Goal: Task Accomplishment & Management: Complete application form

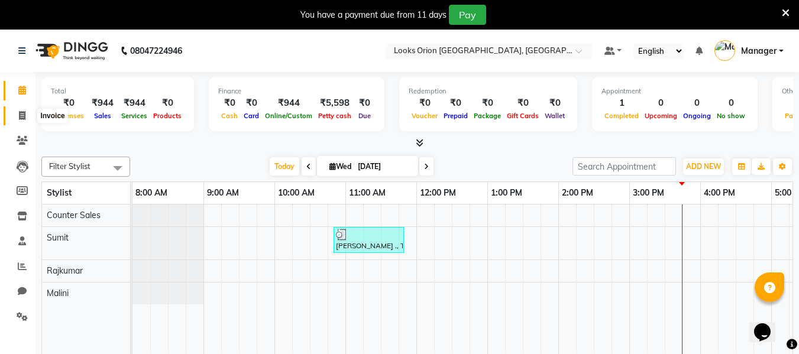
click at [19, 112] on icon at bounding box center [22, 115] width 7 height 9
select select "service"
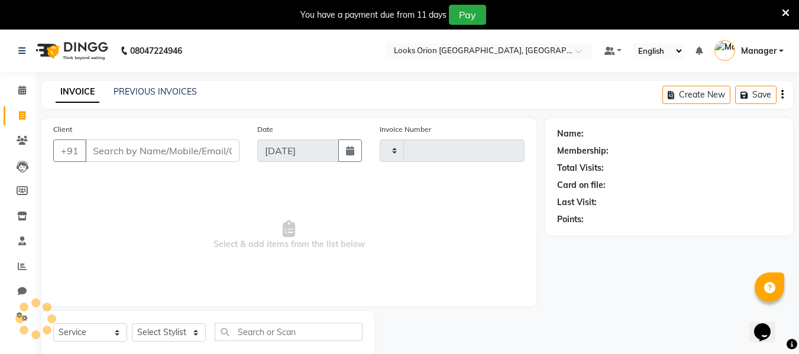
type input "0760"
select select "8943"
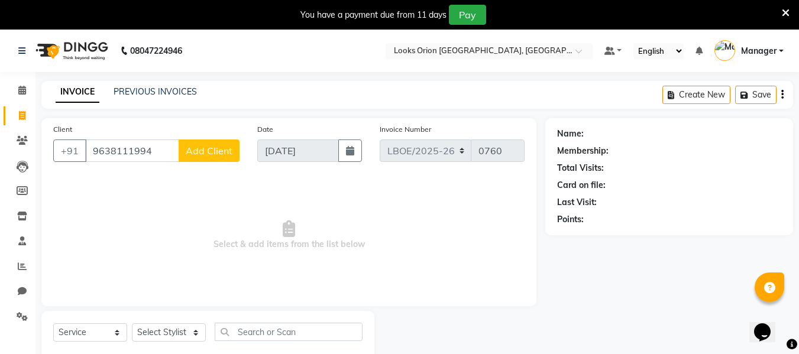
type input "9638111994"
click at [210, 151] on span "Add Client" at bounding box center [209, 151] width 47 height 12
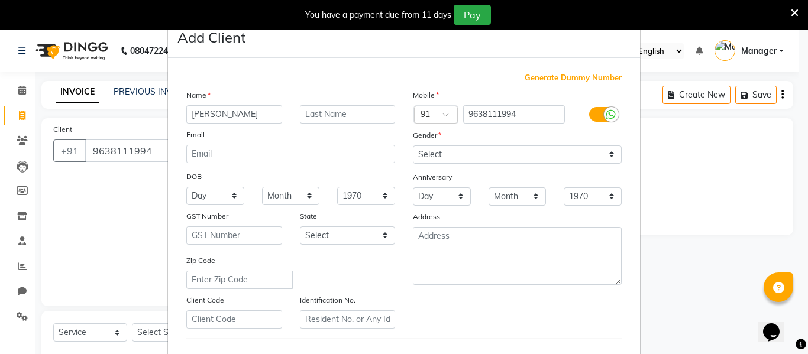
type input "[PERSON_NAME]"
click at [343, 112] on input "text" at bounding box center [348, 114] width 96 height 18
type input "Client"
click at [384, 238] on select "Select [GEOGRAPHIC_DATA] [GEOGRAPHIC_DATA] [GEOGRAPHIC_DATA] [GEOGRAPHIC_DATA] …" at bounding box center [348, 235] width 96 height 18
select select "17"
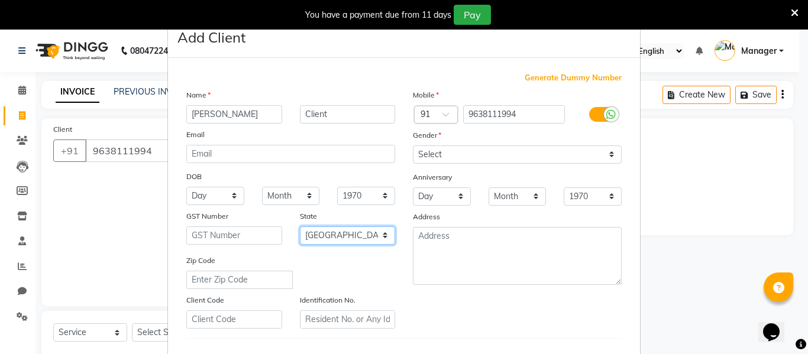
click at [300, 226] on select "Select [GEOGRAPHIC_DATA] [GEOGRAPHIC_DATA] [GEOGRAPHIC_DATA] [GEOGRAPHIC_DATA] …" at bounding box center [348, 235] width 96 height 18
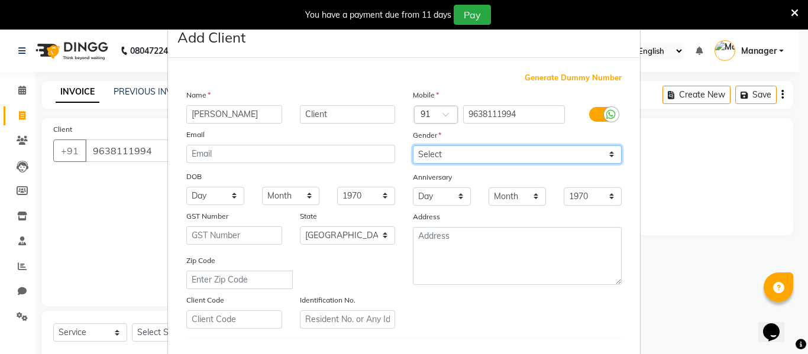
click at [609, 154] on select "Select [DEMOGRAPHIC_DATA] [DEMOGRAPHIC_DATA] Other Prefer Not To Say" at bounding box center [517, 154] width 209 height 18
select select "[DEMOGRAPHIC_DATA]"
click at [413, 145] on select "Select [DEMOGRAPHIC_DATA] [DEMOGRAPHIC_DATA] Other Prefer Not To Say" at bounding box center [517, 154] width 209 height 18
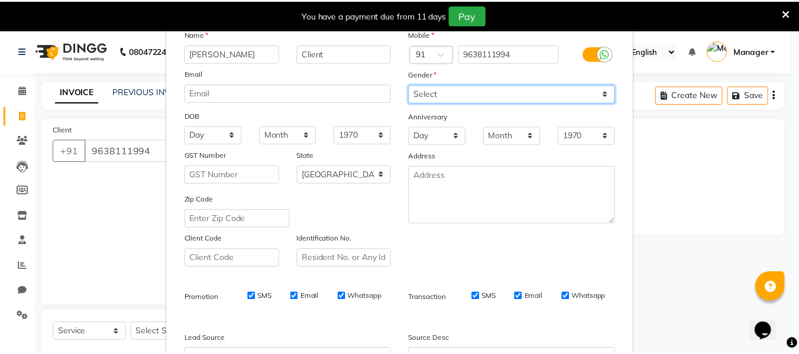
scroll to position [192, 0]
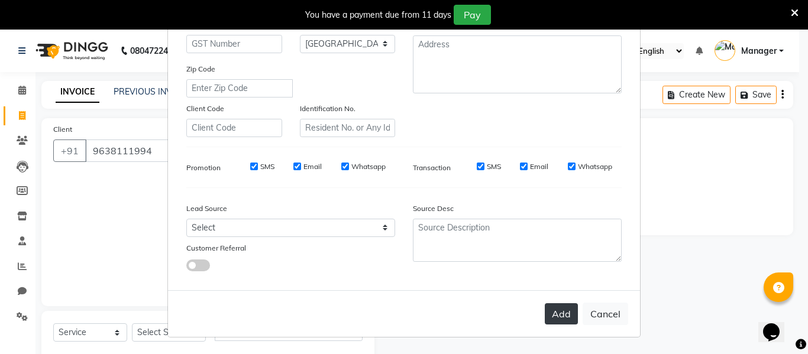
click at [555, 319] on button "Add" at bounding box center [560, 313] width 33 height 21
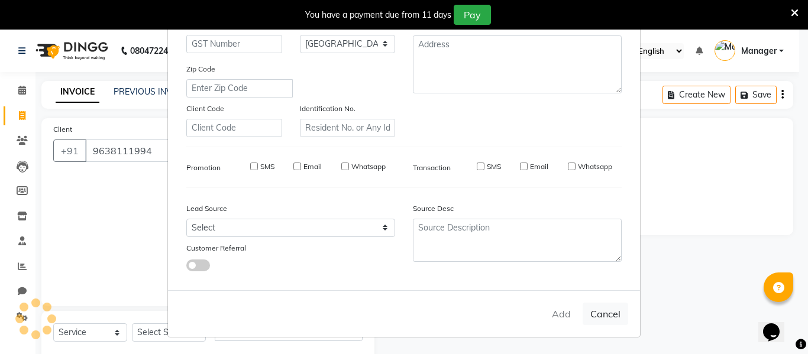
select select
select select "null"
select select
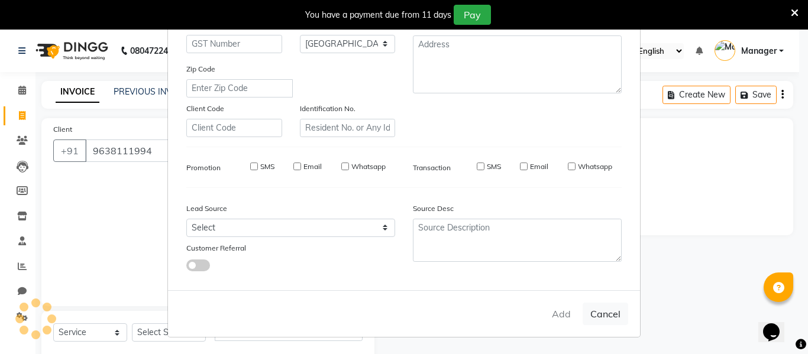
select select
checkbox input "false"
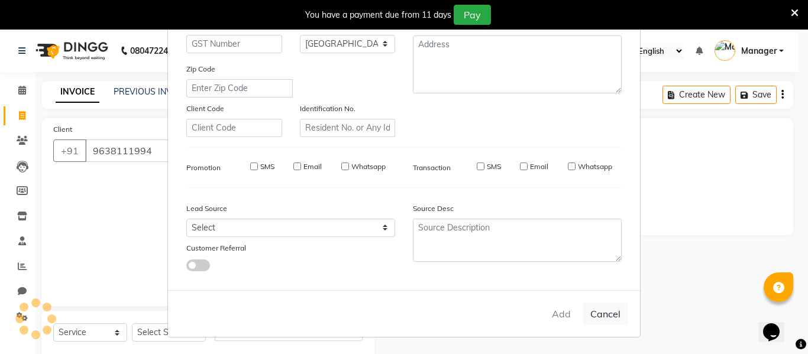
checkbox input "false"
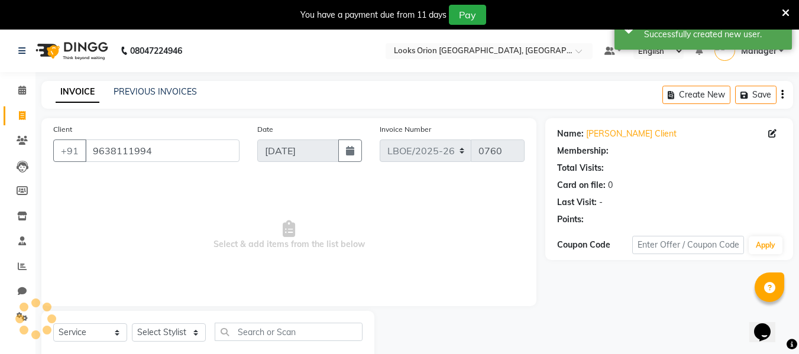
select select "1: Object"
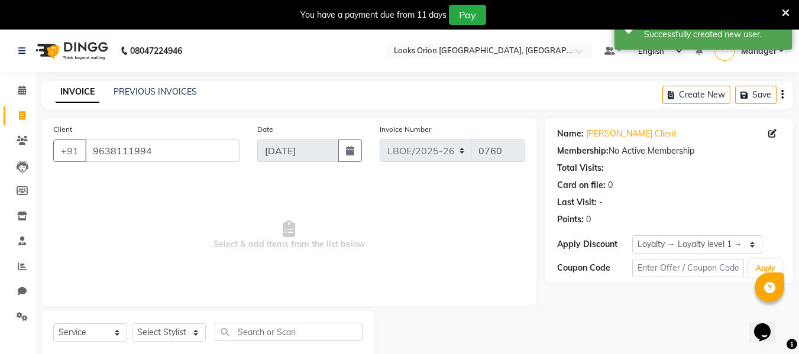
scroll to position [31, 0]
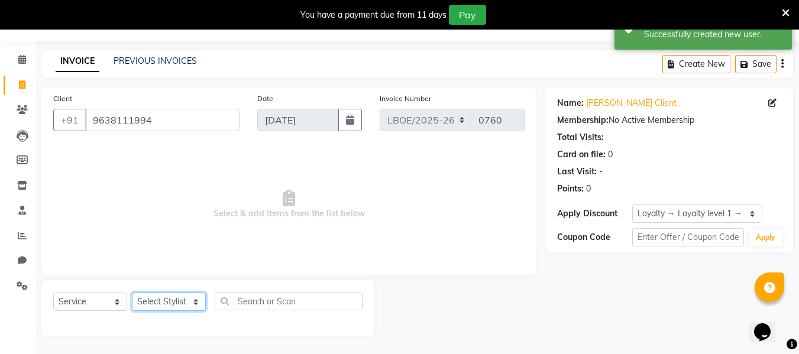
click at [199, 302] on select "Select Stylist Counter Sales Malini Manager [PERSON_NAME]" at bounding box center [169, 302] width 74 height 18
select select "90476"
click at [132, 293] on select "Select Stylist Counter Sales Malini Manager [PERSON_NAME]" at bounding box center [169, 302] width 74 height 18
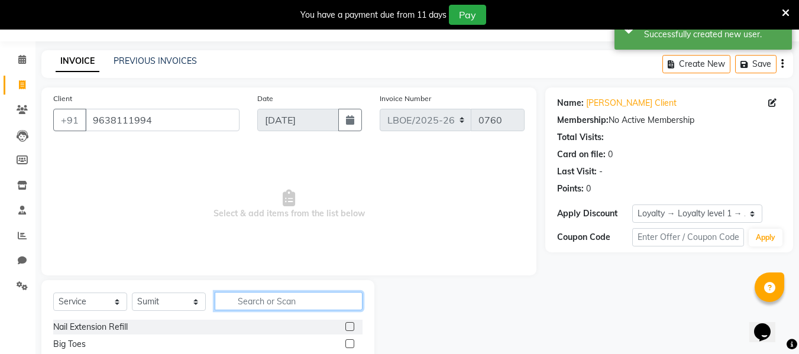
click at [261, 302] on input "text" at bounding box center [289, 301] width 148 height 18
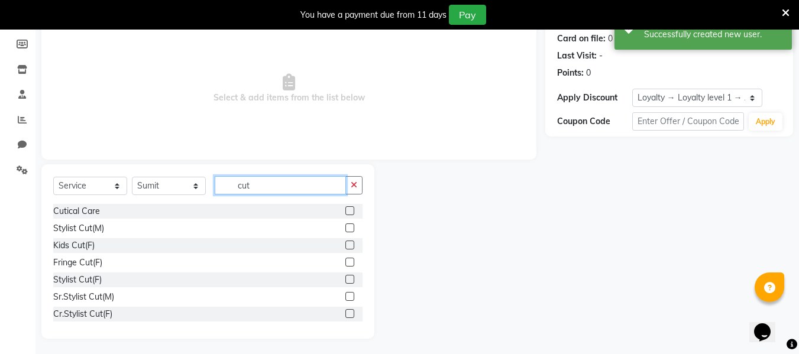
scroll to position [149, 0]
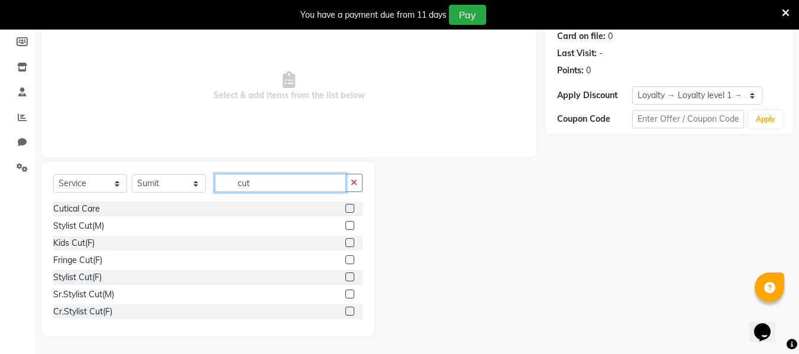
type input "cut"
click at [345, 290] on label at bounding box center [349, 294] width 9 height 9
click at [345, 291] on input "checkbox" at bounding box center [349, 295] width 8 height 8
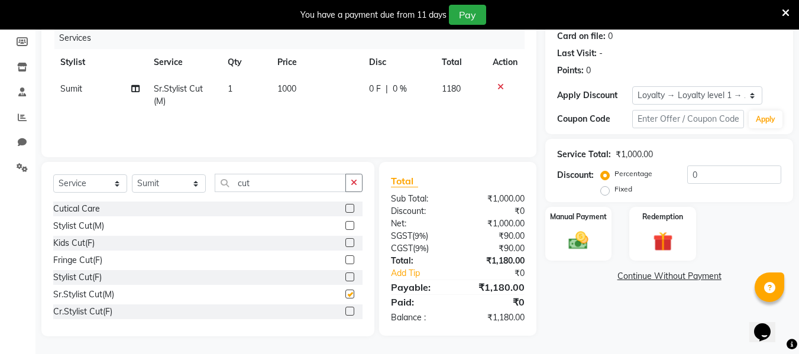
checkbox input "false"
click at [302, 87] on td "1000" at bounding box center [316, 95] width 92 height 39
select select "90476"
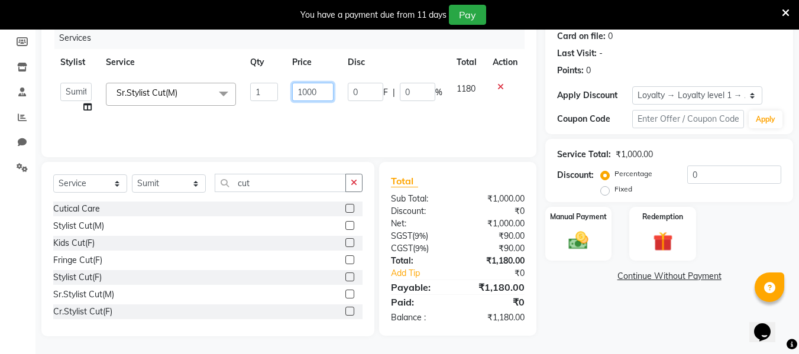
click at [319, 94] on input "1000" at bounding box center [312, 92] width 41 height 18
type input "1"
type input "750"
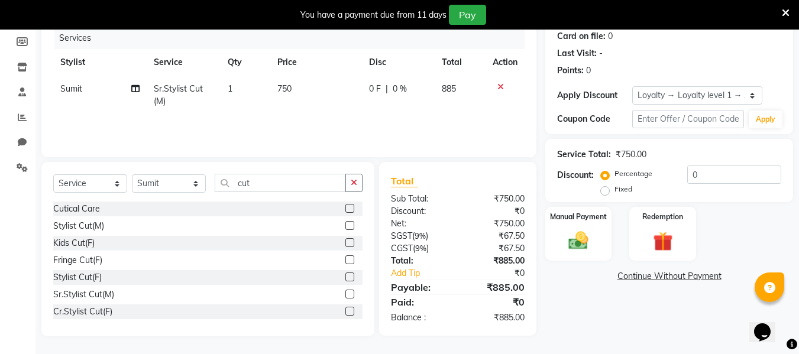
click at [421, 118] on div "Services Stylist Service Qty Price Disc Total Action [PERSON_NAME]Stylist Cut(M…" at bounding box center [288, 86] width 471 height 118
click at [582, 245] on img at bounding box center [578, 241] width 33 height 24
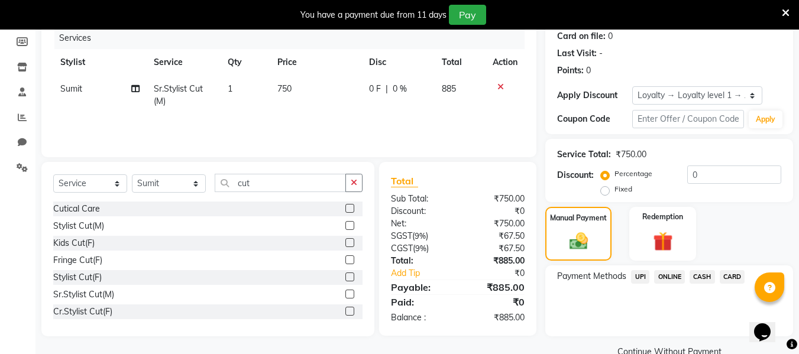
click at [636, 271] on span "UPI" at bounding box center [640, 277] width 18 height 14
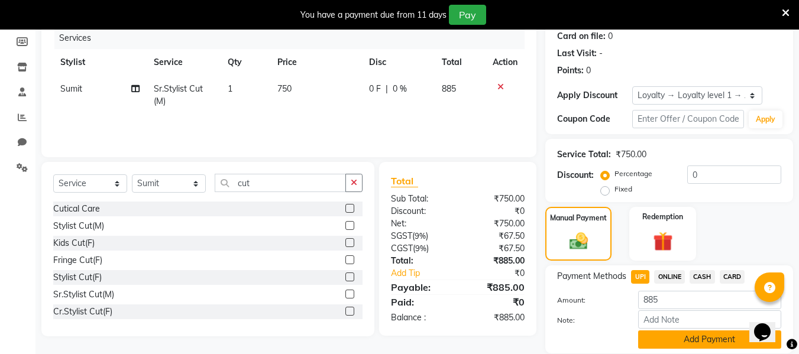
click at [697, 341] on button "Add Payment" at bounding box center [709, 339] width 143 height 18
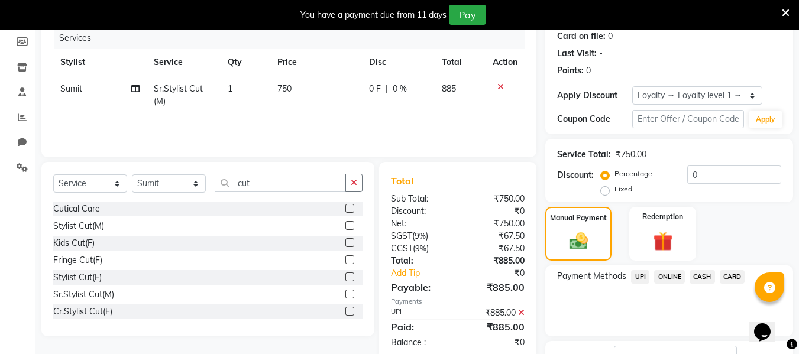
scroll to position [240, 0]
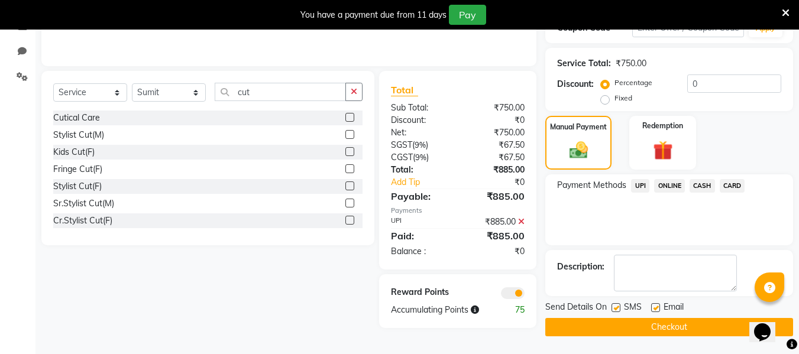
click at [658, 327] on button "Checkout" at bounding box center [669, 327] width 248 height 18
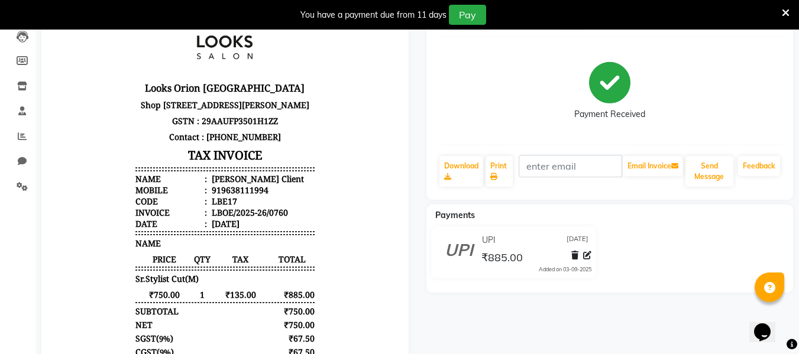
scroll to position [4, 0]
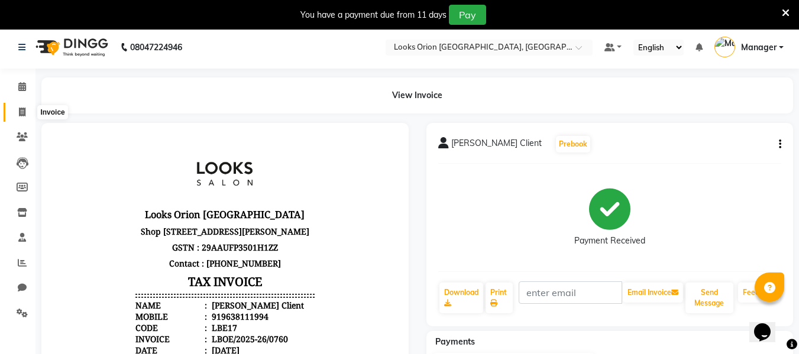
click at [19, 112] on icon at bounding box center [22, 112] width 7 height 9
select select "service"
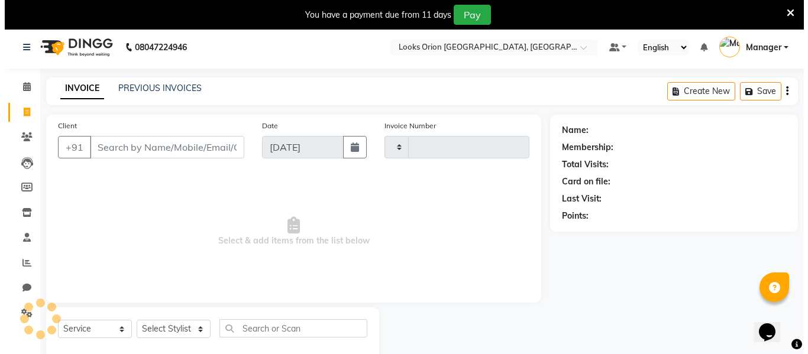
scroll to position [31, 0]
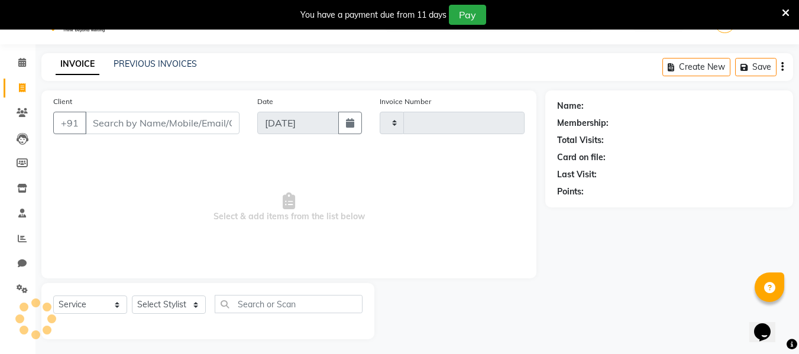
type input "0761"
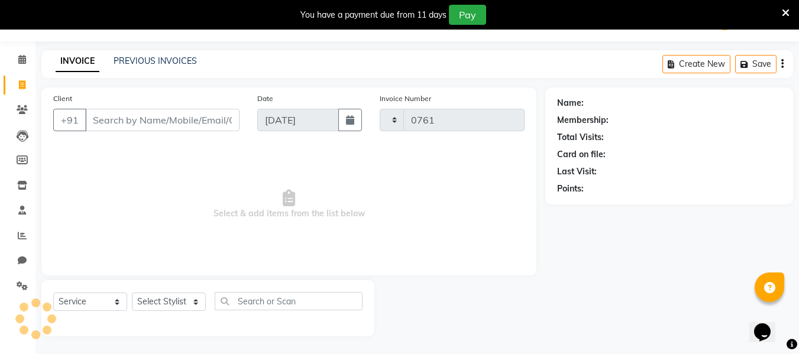
select select "8943"
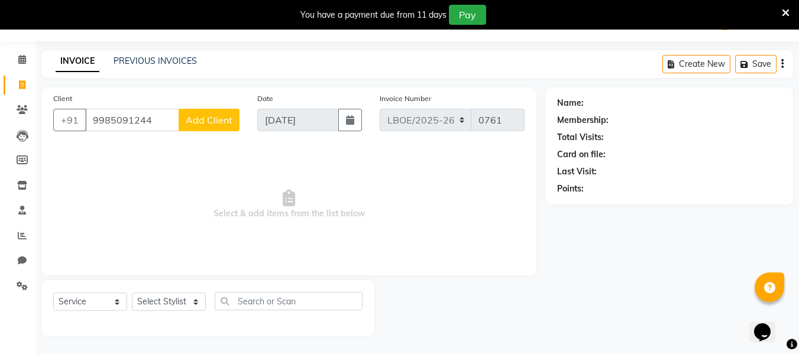
type input "9985091244"
click at [219, 119] on span "Add Client" at bounding box center [209, 120] width 47 height 12
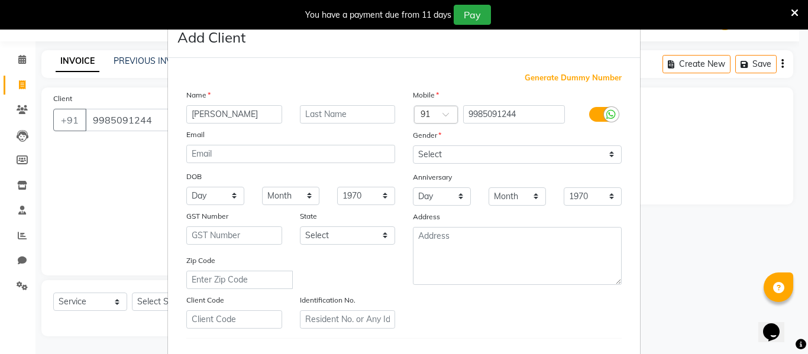
type input "[PERSON_NAME]"
click at [348, 115] on input "text" at bounding box center [348, 114] width 96 height 18
type input "Client"
click at [193, 114] on input "[PERSON_NAME]" at bounding box center [234, 114] width 96 height 18
type input "[PERSON_NAME]"
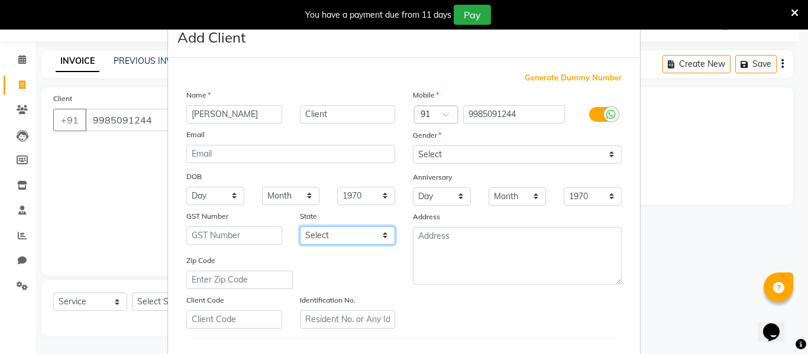
click at [383, 241] on select "Select [GEOGRAPHIC_DATA] [GEOGRAPHIC_DATA] [GEOGRAPHIC_DATA] [GEOGRAPHIC_DATA] …" at bounding box center [348, 235] width 96 height 18
select select "17"
click at [300, 226] on select "Select [GEOGRAPHIC_DATA] [GEOGRAPHIC_DATA] [GEOGRAPHIC_DATA] [GEOGRAPHIC_DATA] …" at bounding box center [348, 235] width 96 height 18
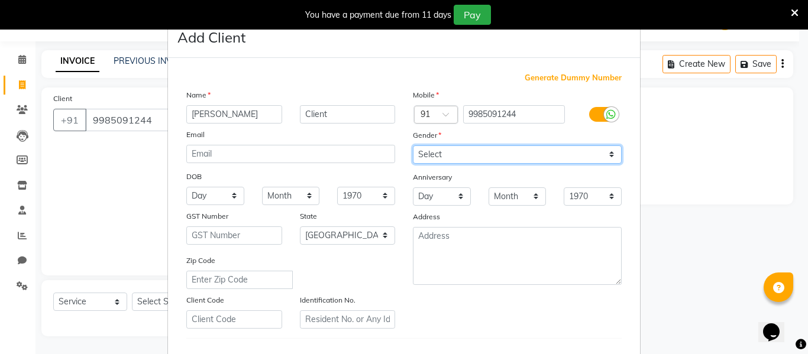
click at [610, 156] on select "Select [DEMOGRAPHIC_DATA] [DEMOGRAPHIC_DATA] Other Prefer Not To Say" at bounding box center [517, 154] width 209 height 18
select select "[DEMOGRAPHIC_DATA]"
click at [413, 145] on select "Select [DEMOGRAPHIC_DATA] [DEMOGRAPHIC_DATA] Other Prefer Not To Say" at bounding box center [517, 154] width 209 height 18
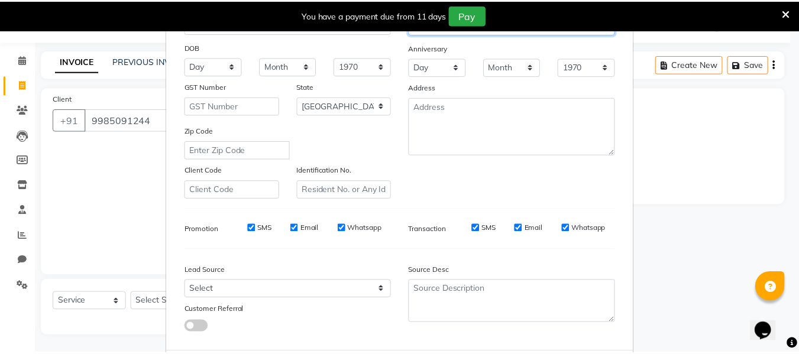
scroll to position [177, 0]
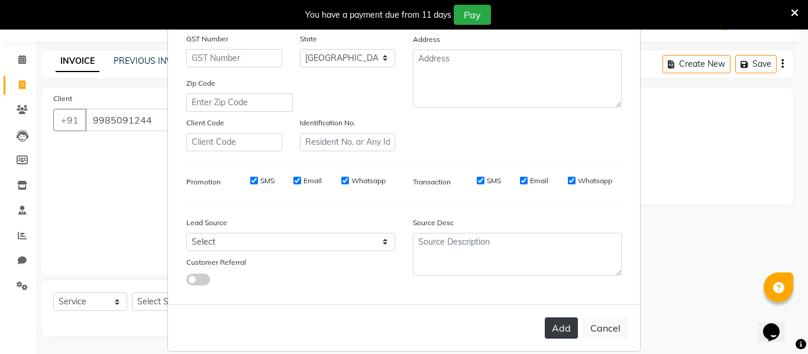
click at [558, 330] on button "Add" at bounding box center [560, 327] width 33 height 21
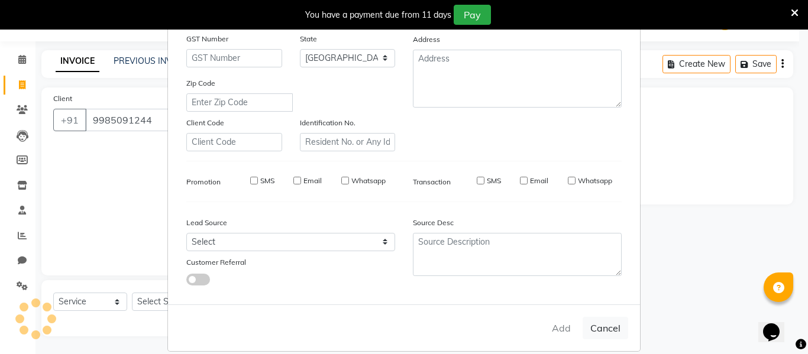
select select
select select "null"
select select
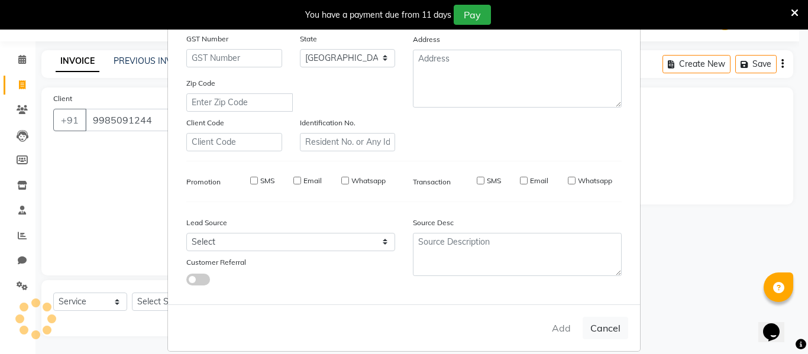
select select
checkbox input "false"
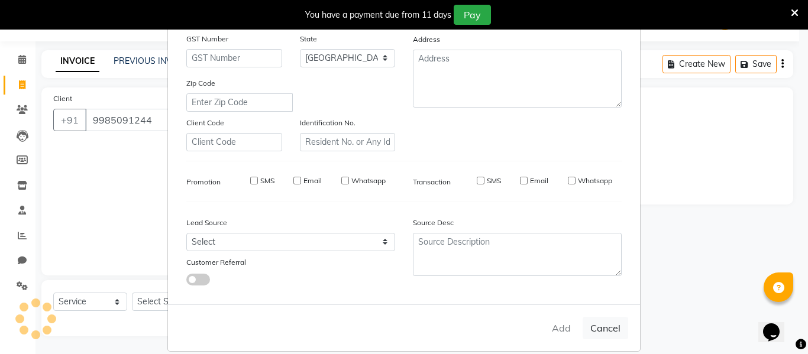
checkbox input "false"
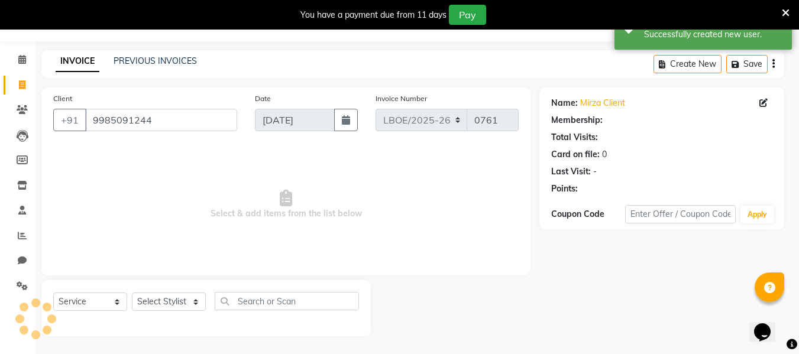
select select "1: Object"
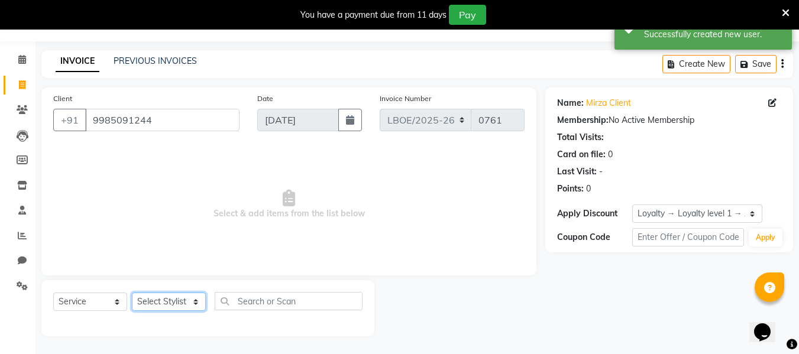
click at [198, 302] on select "Select Stylist Counter Sales Malini Manager [PERSON_NAME]" at bounding box center [169, 302] width 74 height 18
select select "90479"
click at [132, 293] on select "Select Stylist Counter Sales Malini Manager [PERSON_NAME]" at bounding box center [169, 302] width 74 height 18
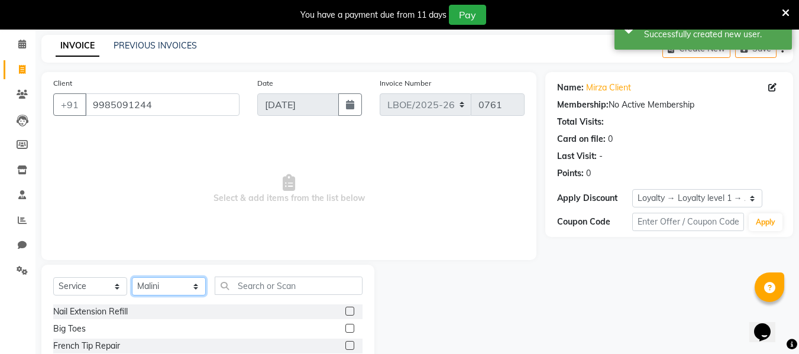
scroll to position [90, 0]
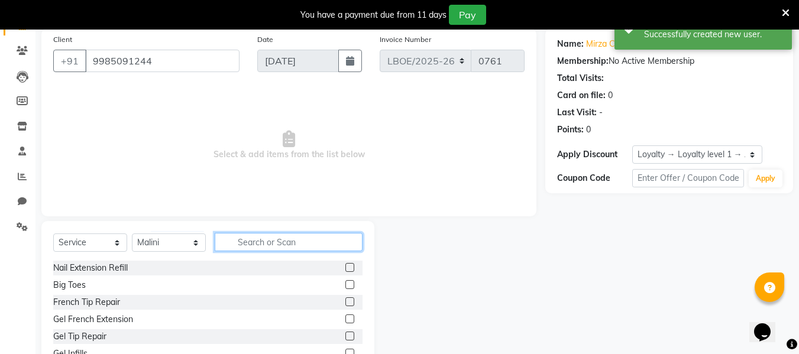
click at [292, 242] on input "text" at bounding box center [289, 242] width 148 height 18
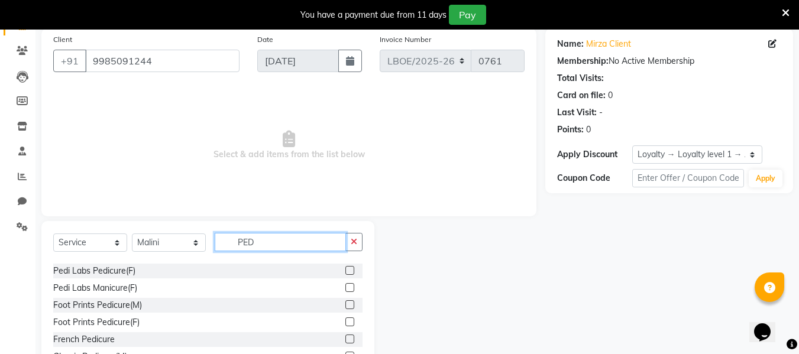
scroll to position [59, 0]
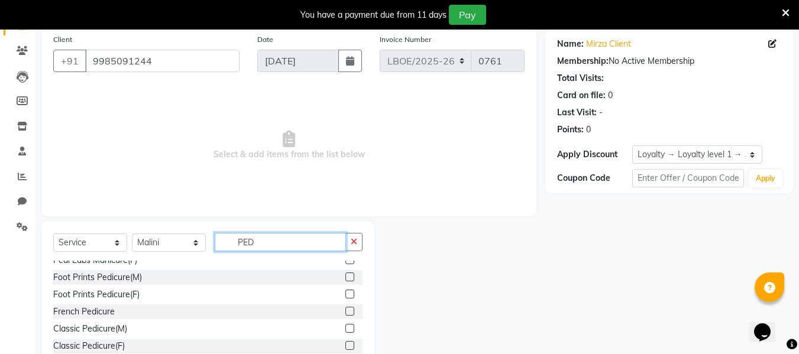
type input "PED"
click at [345, 294] on label at bounding box center [349, 294] width 9 height 9
click at [345, 294] on input "checkbox" at bounding box center [349, 295] width 8 height 8
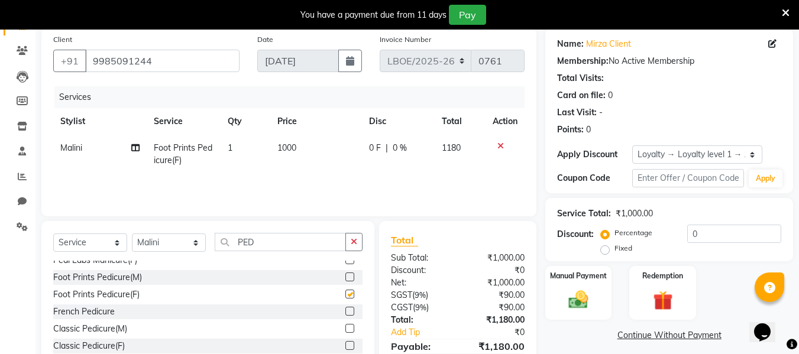
checkbox input "false"
click at [307, 147] on td "1000" at bounding box center [316, 154] width 92 height 39
select select "90479"
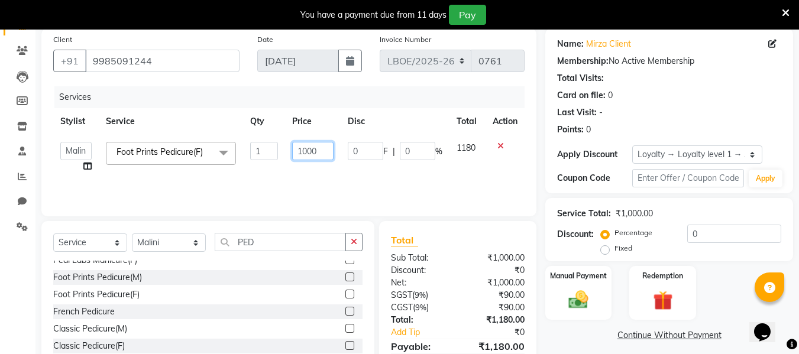
click at [325, 156] on input "1000" at bounding box center [312, 151] width 41 height 18
type input "1200"
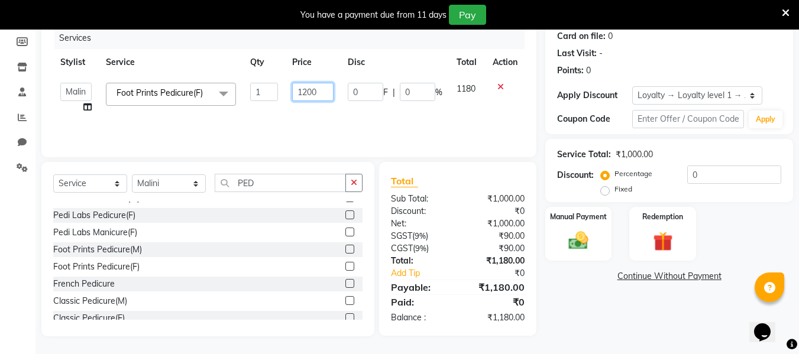
scroll to position [0, 0]
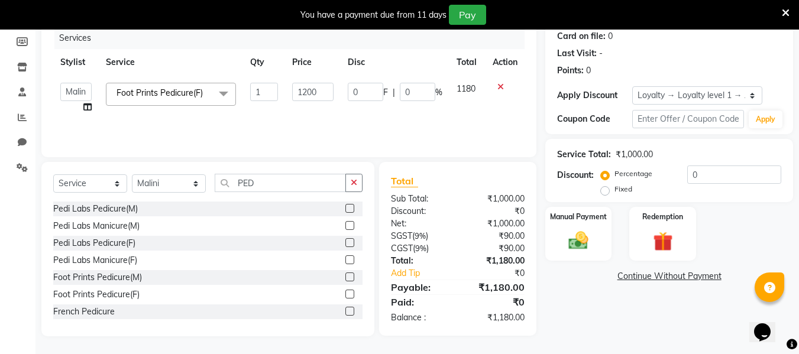
click at [412, 119] on div "Services Stylist Service Qty Price Disc Total Action Counter Sales Malini Manag…" at bounding box center [288, 86] width 471 height 118
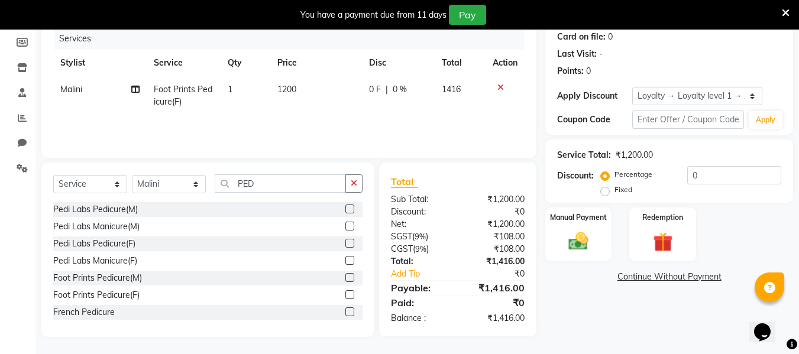
scroll to position [149, 0]
click at [196, 181] on select "Select Stylist Counter Sales Malini Manager [PERSON_NAME]" at bounding box center [169, 183] width 74 height 18
click at [357, 185] on icon "button" at bounding box center [354, 183] width 7 height 8
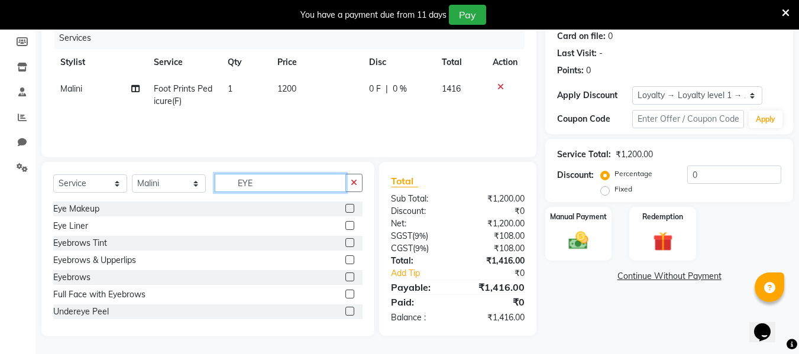
type input "EYE"
click at [151, 261] on div "Eyebrows & Upperlips" at bounding box center [207, 260] width 309 height 15
click at [336, 261] on div "Eyebrows & Upperlips" at bounding box center [207, 260] width 309 height 15
click at [345, 260] on label at bounding box center [349, 259] width 9 height 9
click at [345, 260] on input "checkbox" at bounding box center [349, 261] width 8 height 8
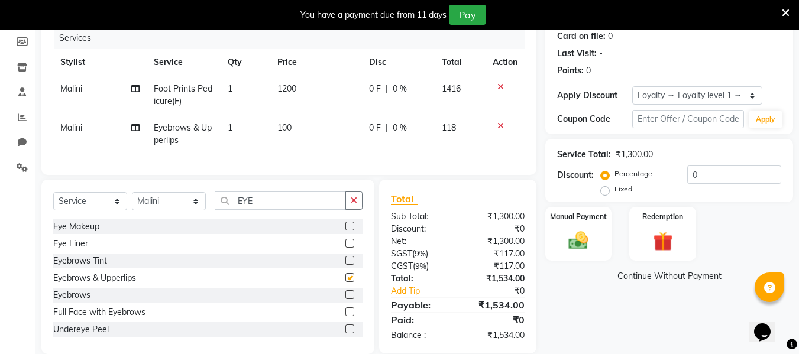
checkbox input "false"
click at [304, 125] on td "100" at bounding box center [316, 134] width 92 height 39
select select "90479"
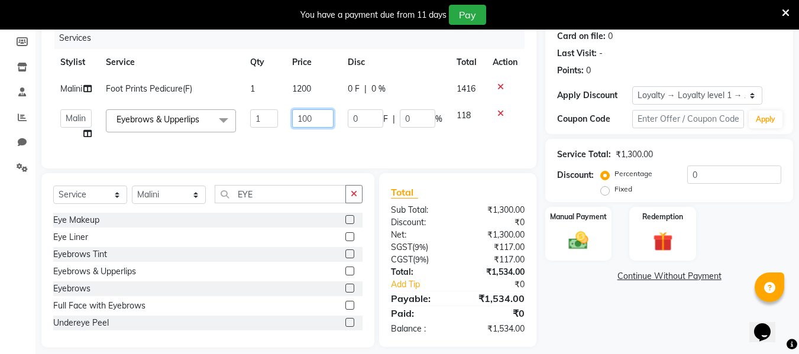
click at [315, 118] on input "100" at bounding box center [312, 118] width 41 height 18
type input "170"
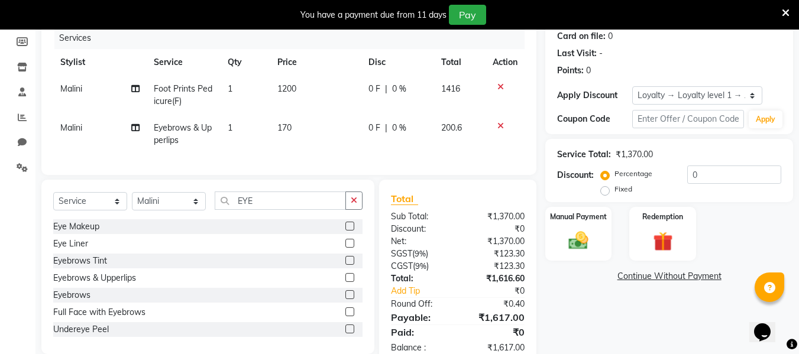
click at [426, 141] on td "0 F | 0 %" at bounding box center [397, 134] width 73 height 39
select select "90479"
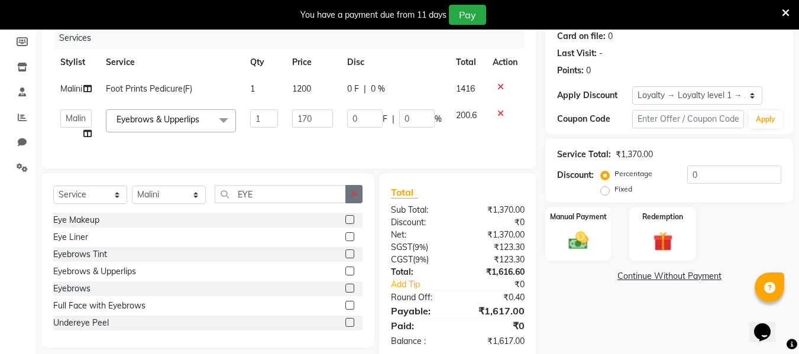
click at [353, 198] on icon "button" at bounding box center [354, 194] width 7 height 8
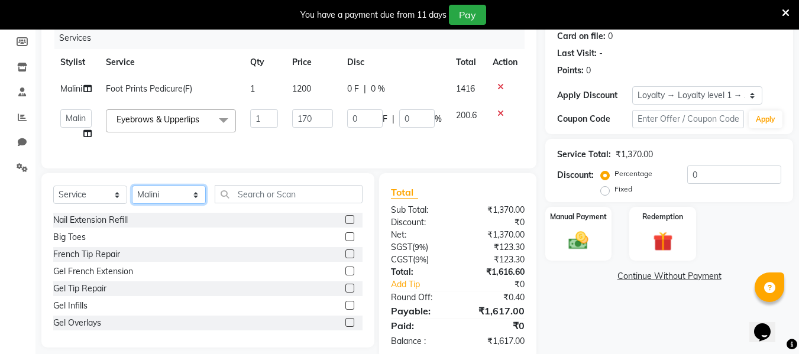
click at [199, 204] on select "Select Stylist Counter Sales Malini Manager [PERSON_NAME]" at bounding box center [169, 195] width 74 height 18
select select "90477"
click at [132, 204] on select "Select Stylist Counter Sales Malini Manager [PERSON_NAME]" at bounding box center [169, 195] width 74 height 18
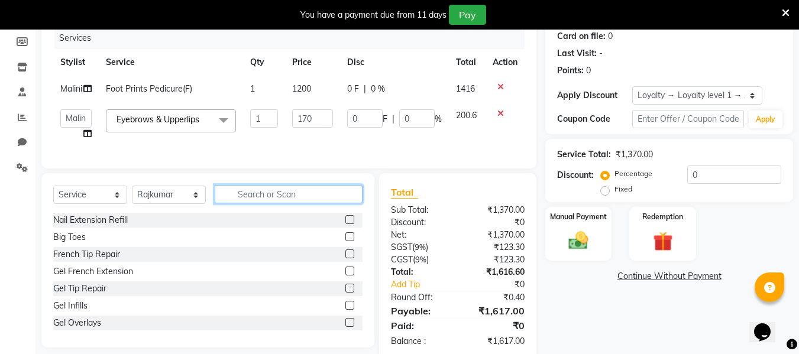
click at [297, 203] on input "text" at bounding box center [289, 194] width 148 height 18
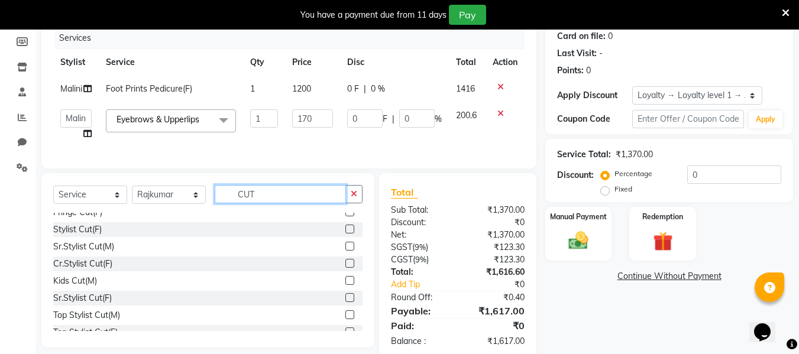
scroll to position [118, 0]
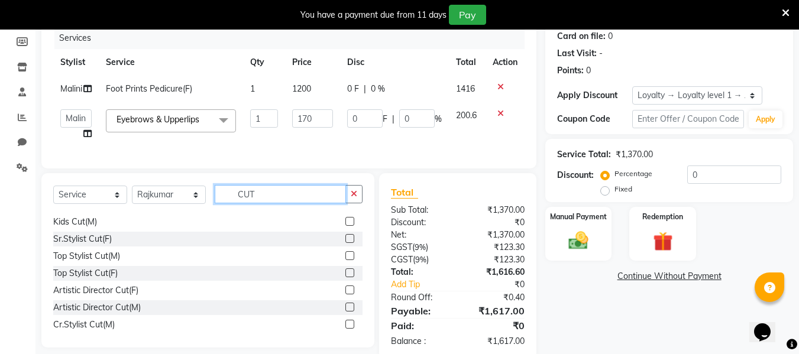
type input "CUT"
click at [345, 226] on label at bounding box center [349, 221] width 9 height 9
click at [345, 226] on input "checkbox" at bounding box center [349, 222] width 8 height 8
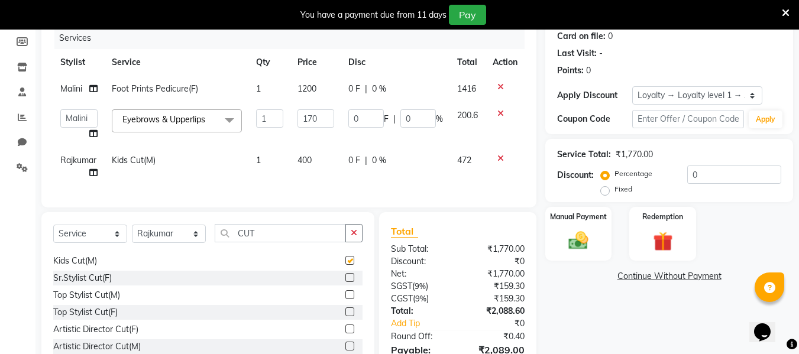
checkbox input "false"
click at [326, 161] on td "400" at bounding box center [315, 166] width 51 height 39
select select "90477"
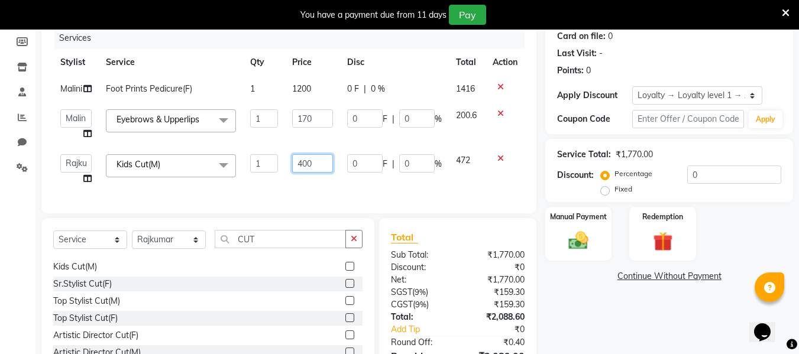
click at [322, 172] on input "400" at bounding box center [312, 163] width 41 height 18
type input "4"
type input "600"
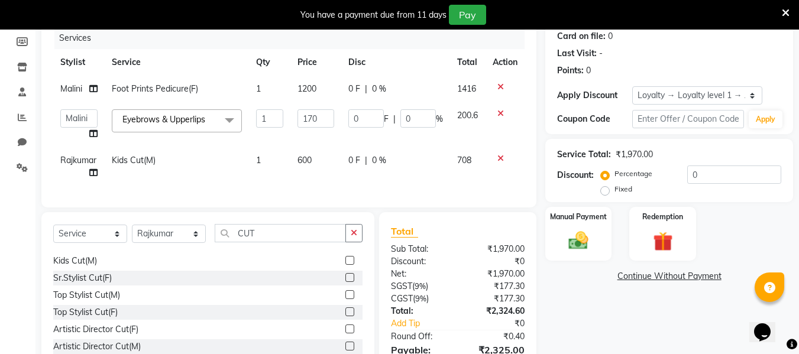
click at [461, 196] on div "Services Stylist Service Qty Price Disc Total Action Malini Foot Prints Pedicur…" at bounding box center [288, 111] width 471 height 168
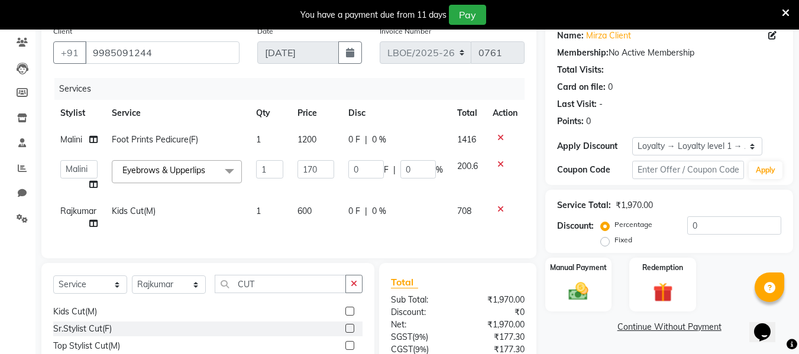
scroll to position [220, 0]
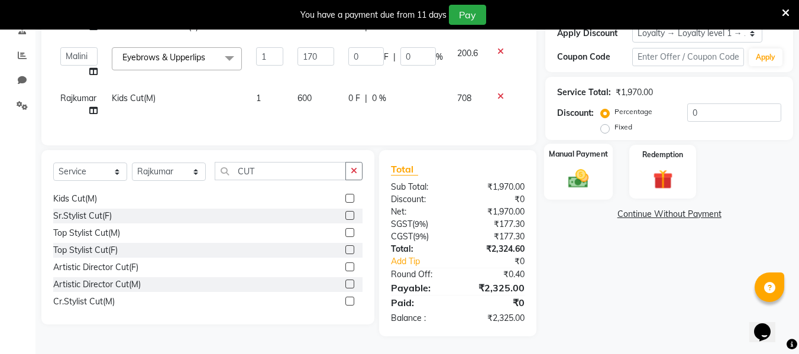
click at [583, 177] on img at bounding box center [578, 179] width 33 height 24
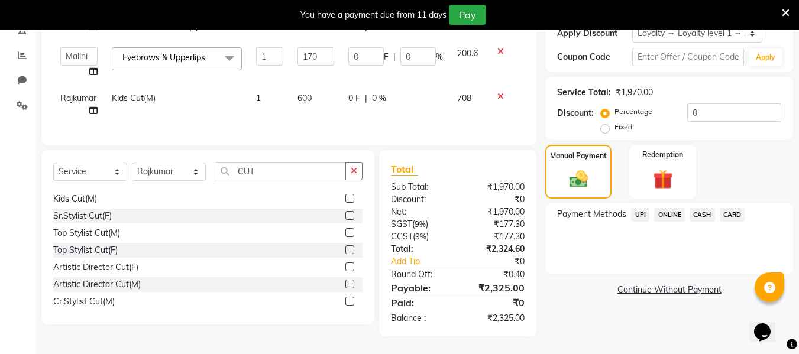
click at [702, 208] on span "CASH" at bounding box center [701, 215] width 25 height 14
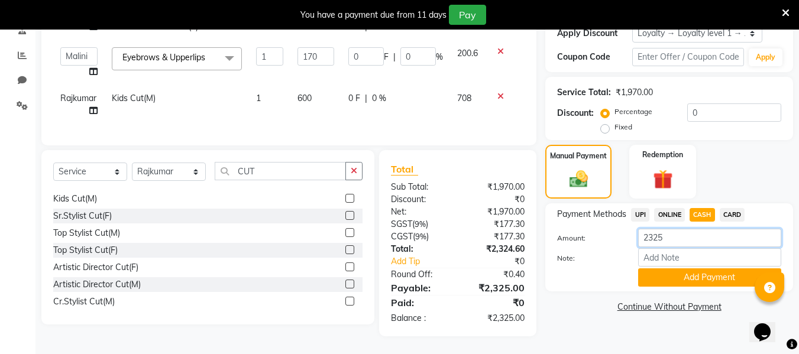
click at [680, 235] on input "2325" at bounding box center [709, 238] width 143 height 18
type input "2500"
click at [653, 268] on button "Add Payment" at bounding box center [709, 277] width 143 height 18
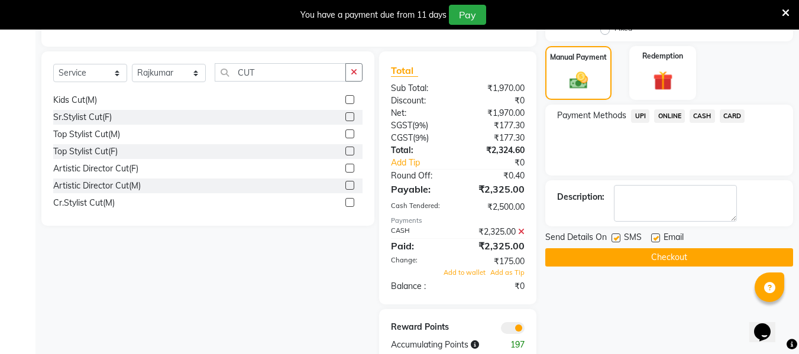
scroll to position [345, 0]
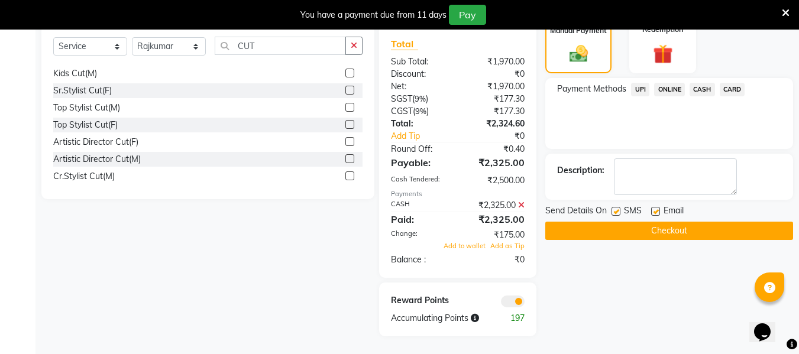
click at [656, 223] on button "Checkout" at bounding box center [669, 231] width 248 height 18
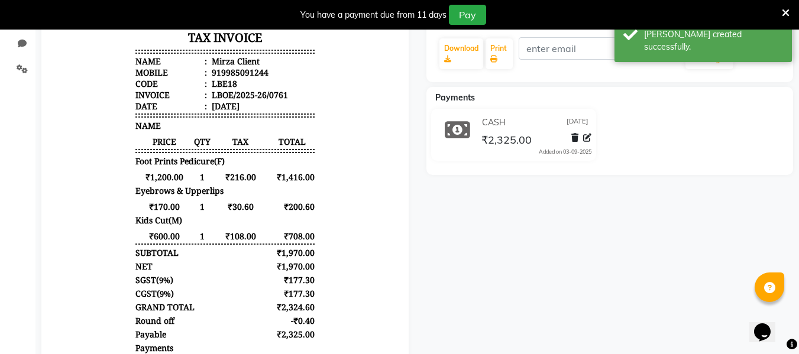
scroll to position [35, 0]
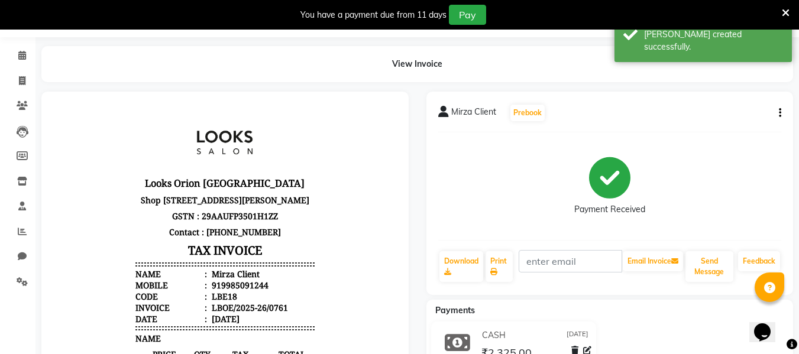
click at [83, 69] on div "View Invoice" at bounding box center [416, 64] width 751 height 36
click at [77, 75] on div "View Invoice" at bounding box center [416, 64] width 751 height 36
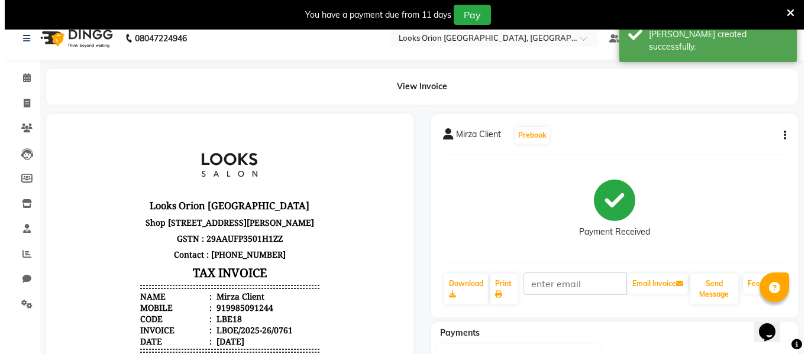
scroll to position [0, 0]
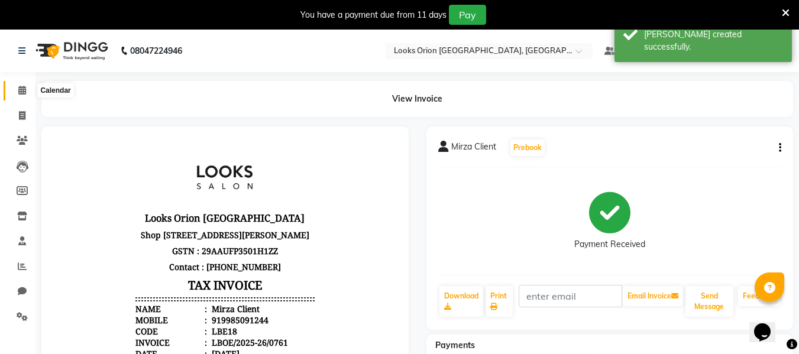
click at [25, 87] on icon at bounding box center [22, 90] width 8 height 9
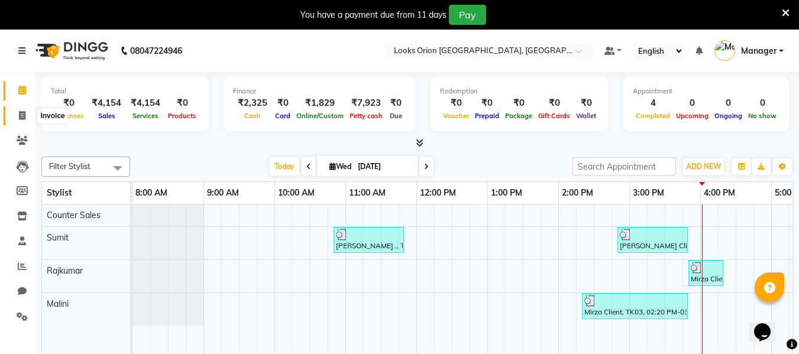
click at [24, 117] on icon at bounding box center [22, 115] width 7 height 9
select select "service"
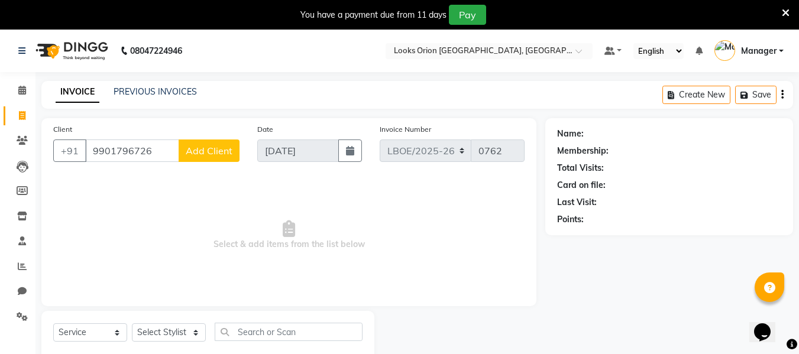
type input "9901796726"
click at [199, 147] on span "Add Client" at bounding box center [209, 151] width 47 height 12
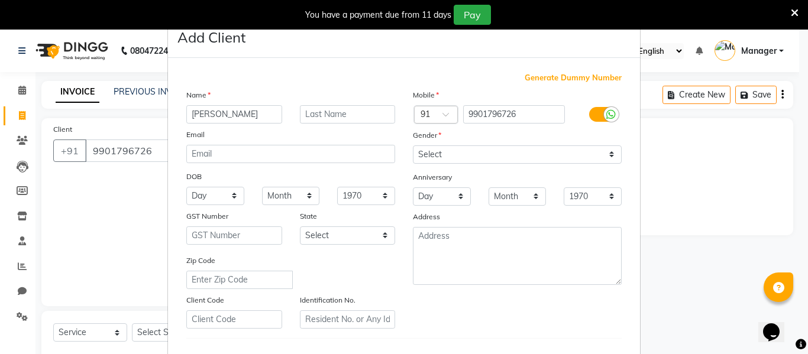
click at [194, 114] on input "[PERSON_NAME]" at bounding box center [234, 114] width 96 height 18
type input "[PERSON_NAME]"
click at [314, 115] on input "text" at bounding box center [348, 114] width 96 height 18
type input "d"
type input "Dass"
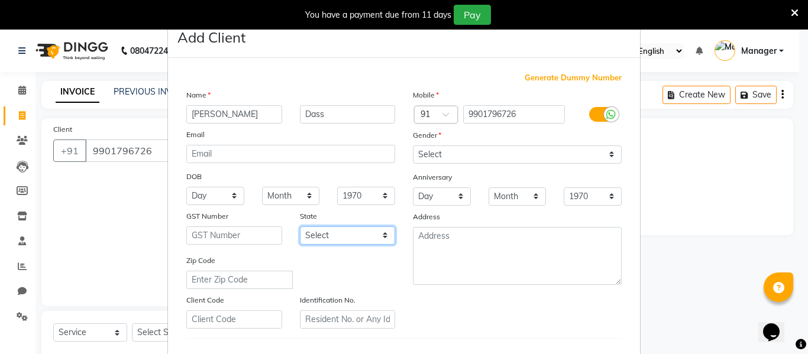
click at [379, 239] on select "Select [GEOGRAPHIC_DATA] [GEOGRAPHIC_DATA] [GEOGRAPHIC_DATA] [GEOGRAPHIC_DATA] …" at bounding box center [348, 235] width 96 height 18
select select "17"
click at [300, 226] on select "Select [GEOGRAPHIC_DATA] [GEOGRAPHIC_DATA] [GEOGRAPHIC_DATA] [GEOGRAPHIC_DATA] …" at bounding box center [348, 235] width 96 height 18
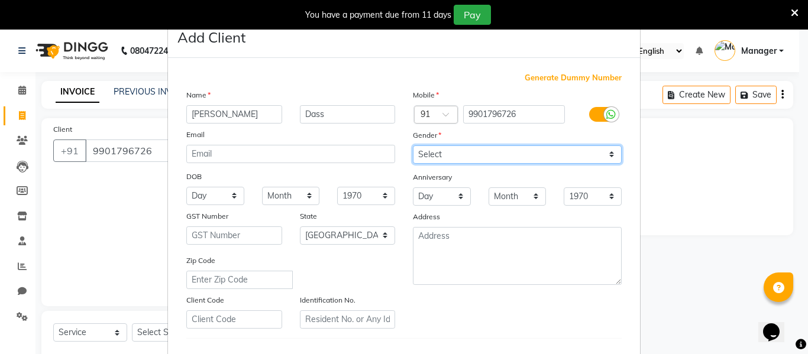
click at [608, 155] on select "Select [DEMOGRAPHIC_DATA] [DEMOGRAPHIC_DATA] Other Prefer Not To Say" at bounding box center [517, 154] width 209 height 18
select select "[DEMOGRAPHIC_DATA]"
click at [413, 145] on select "Select [DEMOGRAPHIC_DATA] [DEMOGRAPHIC_DATA] Other Prefer Not To Say" at bounding box center [517, 154] width 209 height 18
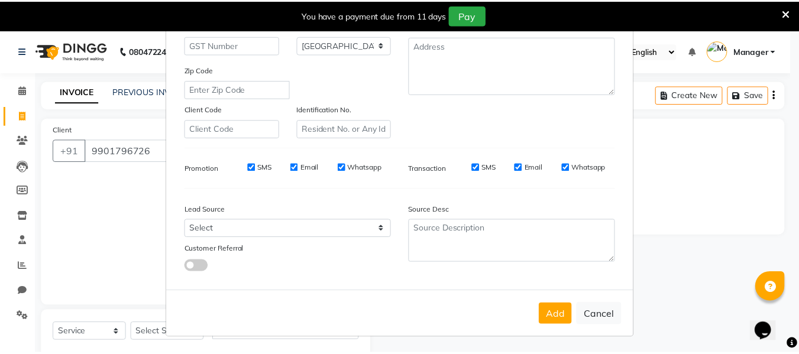
scroll to position [192, 0]
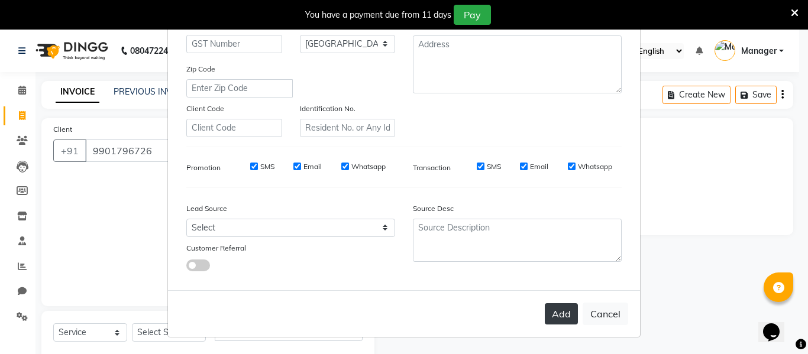
click at [560, 314] on button "Add" at bounding box center [560, 313] width 33 height 21
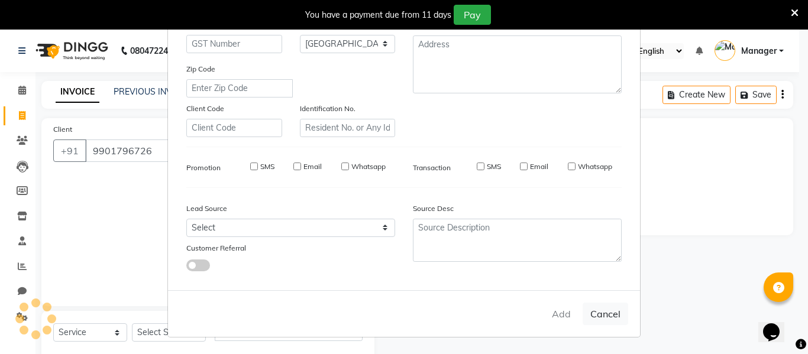
select select
select select "null"
select select
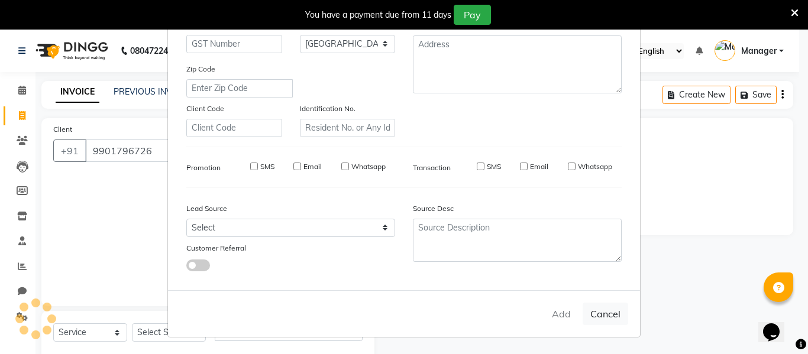
select select
checkbox input "false"
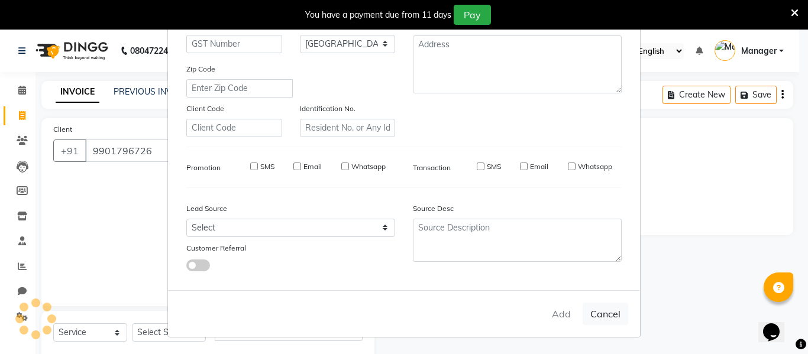
checkbox input "false"
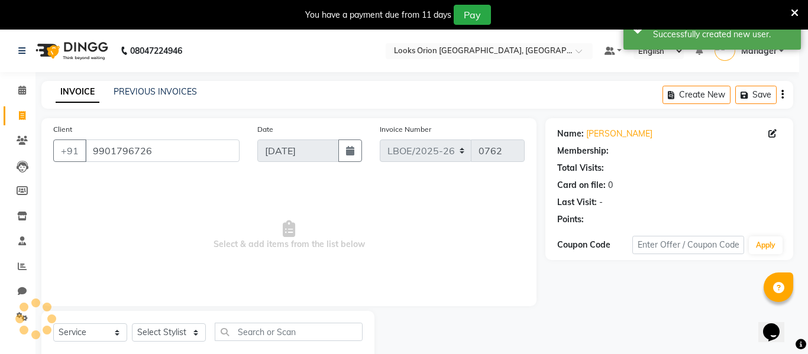
select select "1: Object"
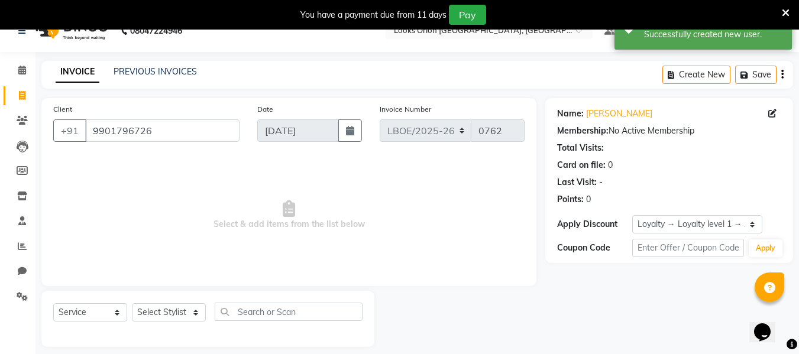
scroll to position [31, 0]
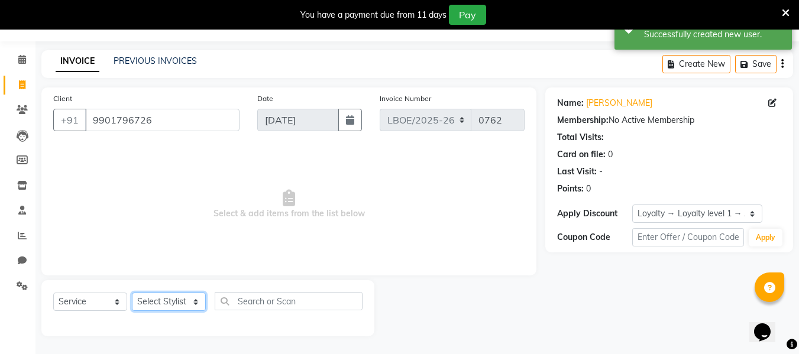
click at [200, 303] on select "Select Stylist Counter Sales Malini Manager [PERSON_NAME]" at bounding box center [169, 302] width 74 height 18
select select "90479"
click at [132, 293] on select "Select Stylist Counter Sales Malini Manager [PERSON_NAME]" at bounding box center [169, 302] width 74 height 18
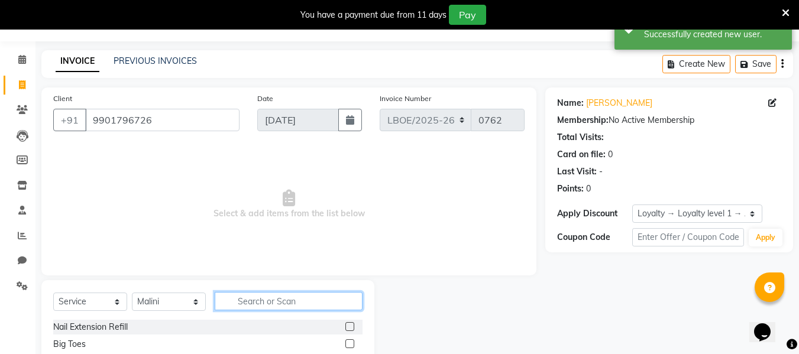
click at [240, 304] on input "text" at bounding box center [289, 301] width 148 height 18
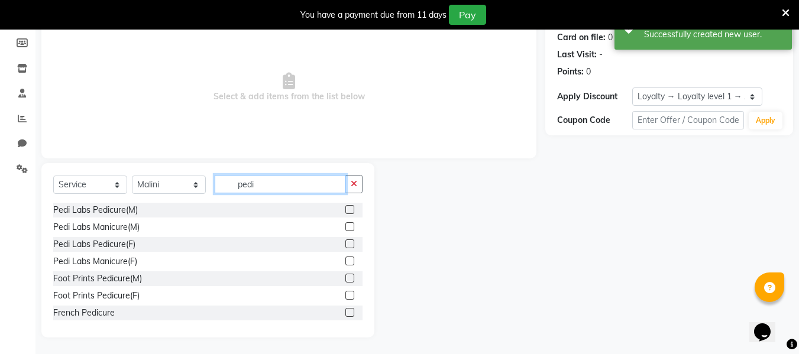
scroll to position [149, 0]
type input "pedi"
click at [345, 298] on label at bounding box center [349, 294] width 9 height 9
click at [345, 298] on input "checkbox" at bounding box center [349, 295] width 8 height 8
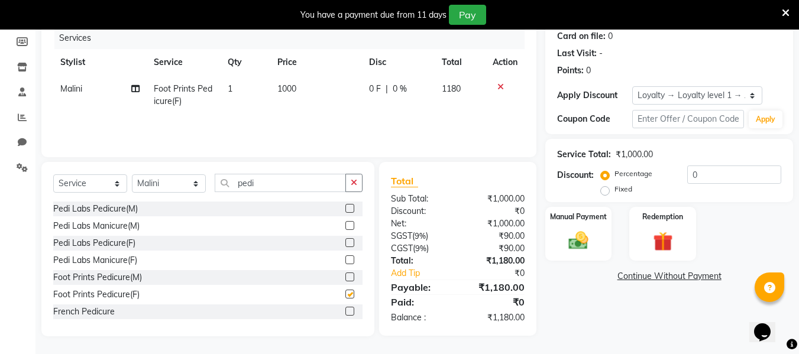
checkbox input "false"
click at [309, 86] on td "1000" at bounding box center [316, 95] width 92 height 39
select select "90479"
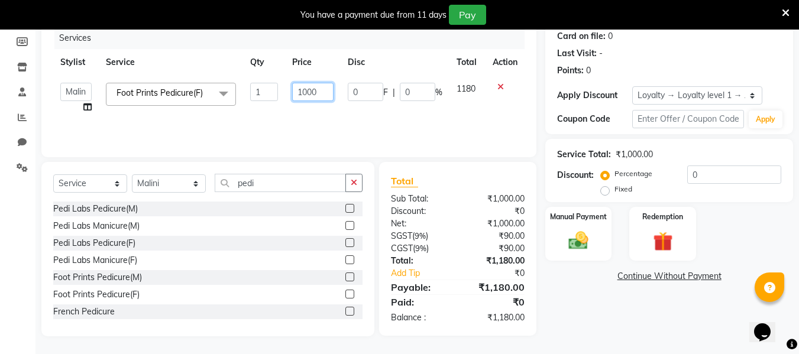
click at [330, 87] on input "1000" at bounding box center [312, 92] width 41 height 18
type input "1200"
click at [482, 119] on div "Services Stylist Service Qty Price Disc Total Action Counter Sales Malini Manag…" at bounding box center [288, 86] width 471 height 118
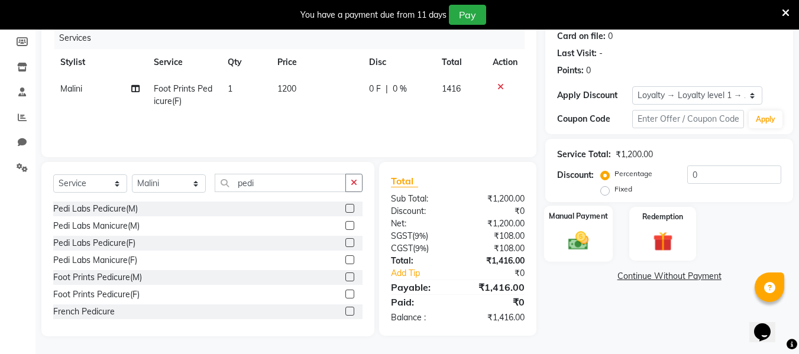
click at [584, 245] on img at bounding box center [578, 241] width 33 height 24
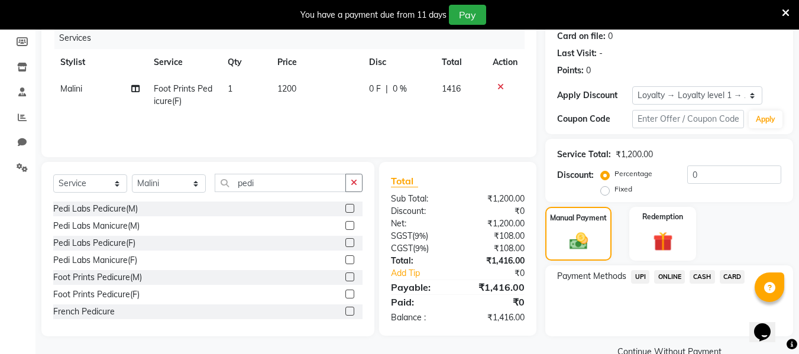
click at [702, 280] on span "CASH" at bounding box center [701, 277] width 25 height 14
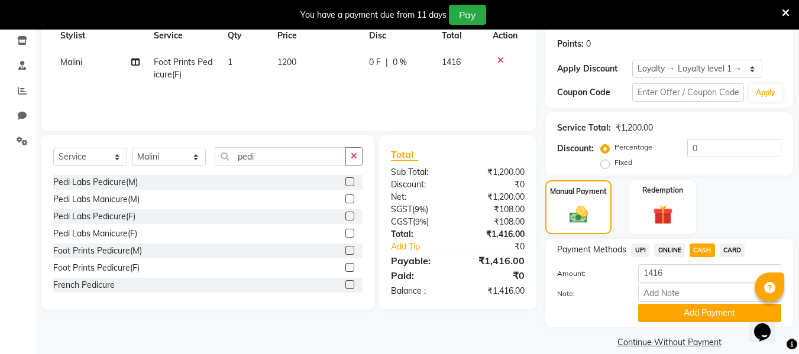
scroll to position [190, 0]
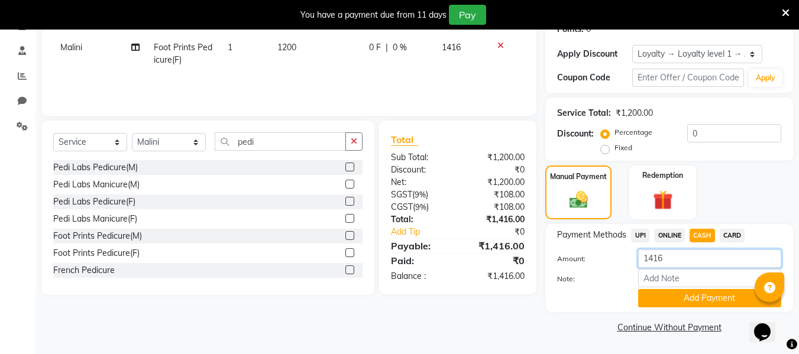
click at [675, 261] on input "1416" at bounding box center [709, 258] width 143 height 18
type input "1500"
click at [686, 295] on button "Add Payment" at bounding box center [709, 298] width 143 height 18
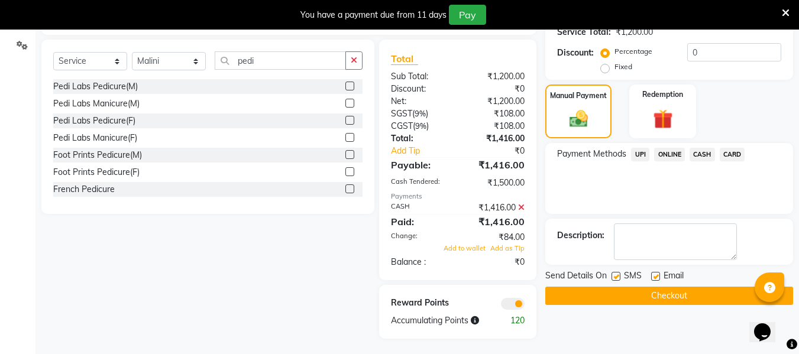
scroll to position [274, 0]
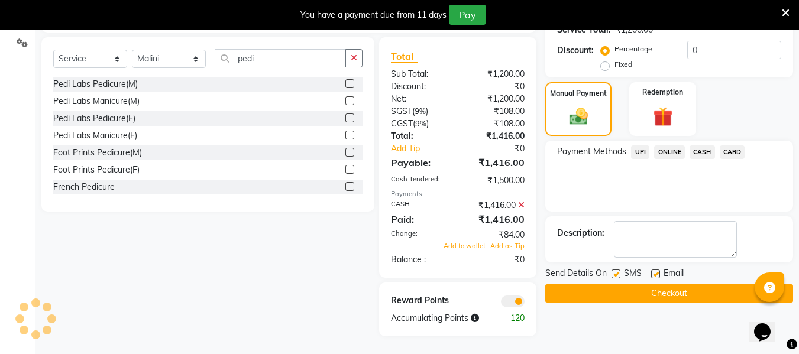
click at [637, 289] on button "Checkout" at bounding box center [669, 293] width 248 height 18
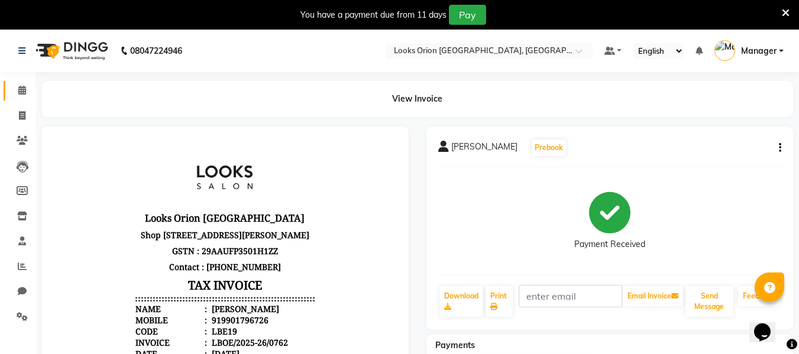
click at [16, 83] on link "Calendar" at bounding box center [18, 91] width 28 height 20
